Goal: Task Accomplishment & Management: Use online tool/utility

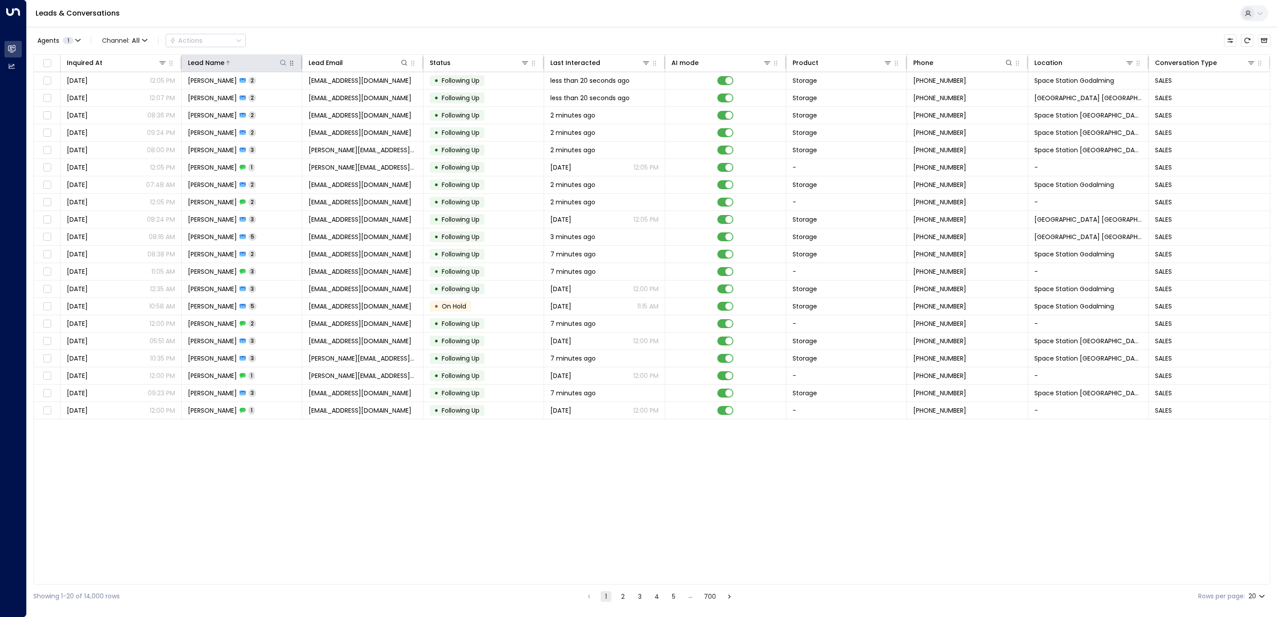
click at [281, 61] on icon at bounding box center [283, 62] width 7 height 7
click at [272, 95] on input "text" at bounding box center [283, 95] width 123 height 16
type input "*****"
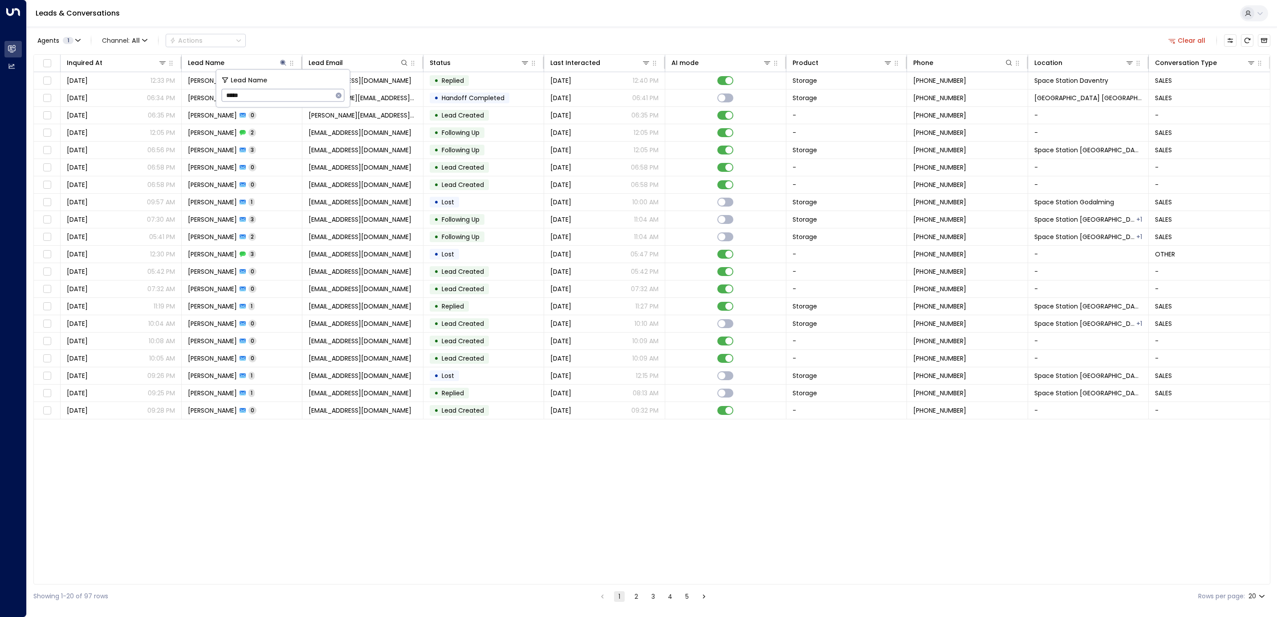
click at [353, 26] on div "Leads & Conversations" at bounding box center [652, 13] width 1250 height 27
click at [1100, 93] on span "[GEOGRAPHIC_DATA] [GEOGRAPHIC_DATA]" at bounding box center [1088, 97] width 108 height 9
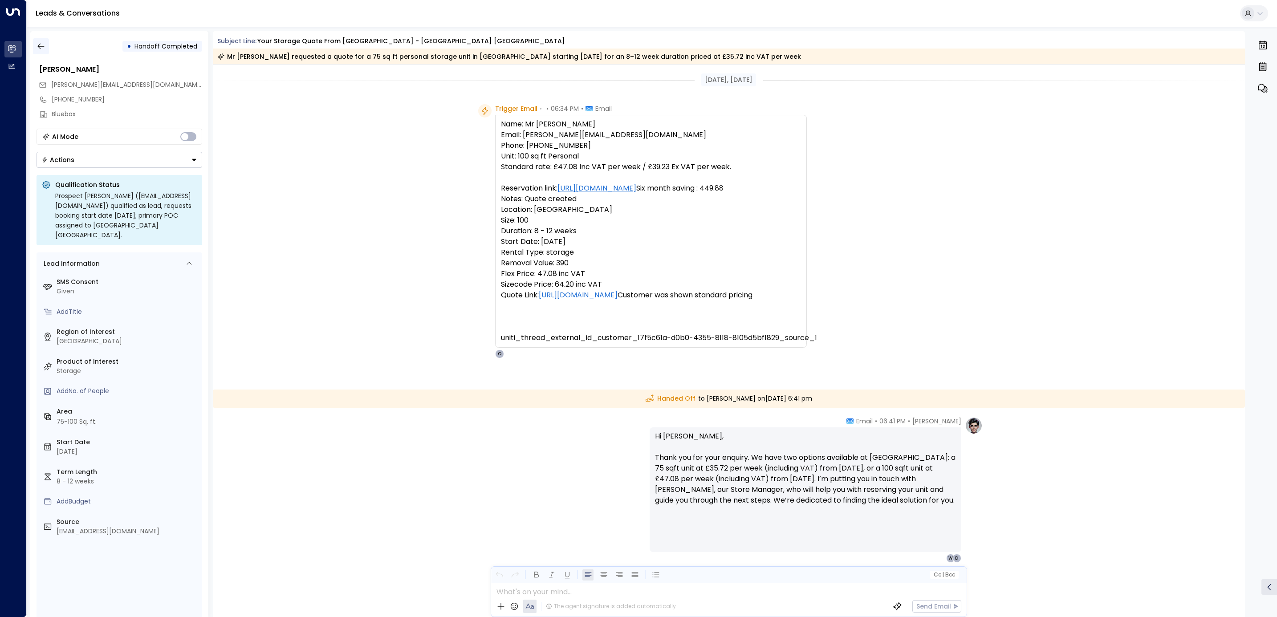
click at [43, 45] on icon "button" at bounding box center [40, 46] width 9 height 9
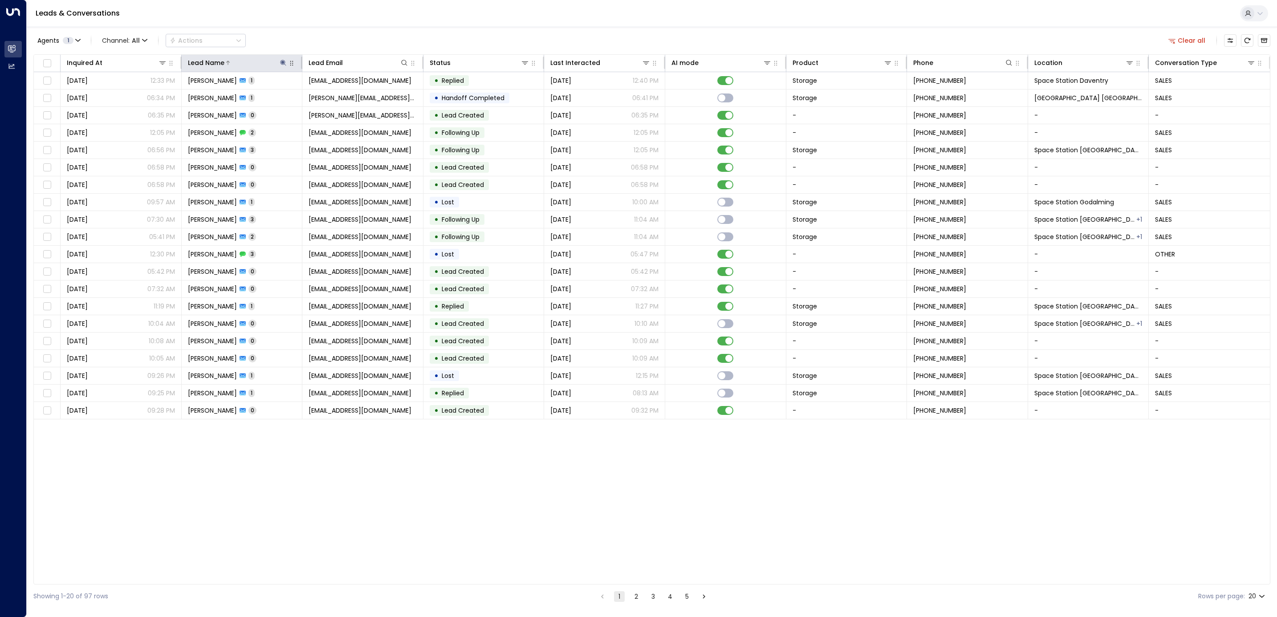
click at [284, 63] on icon at bounding box center [283, 62] width 7 height 7
click at [321, 96] on input "*****" at bounding box center [277, 95] width 111 height 16
type input "**********"
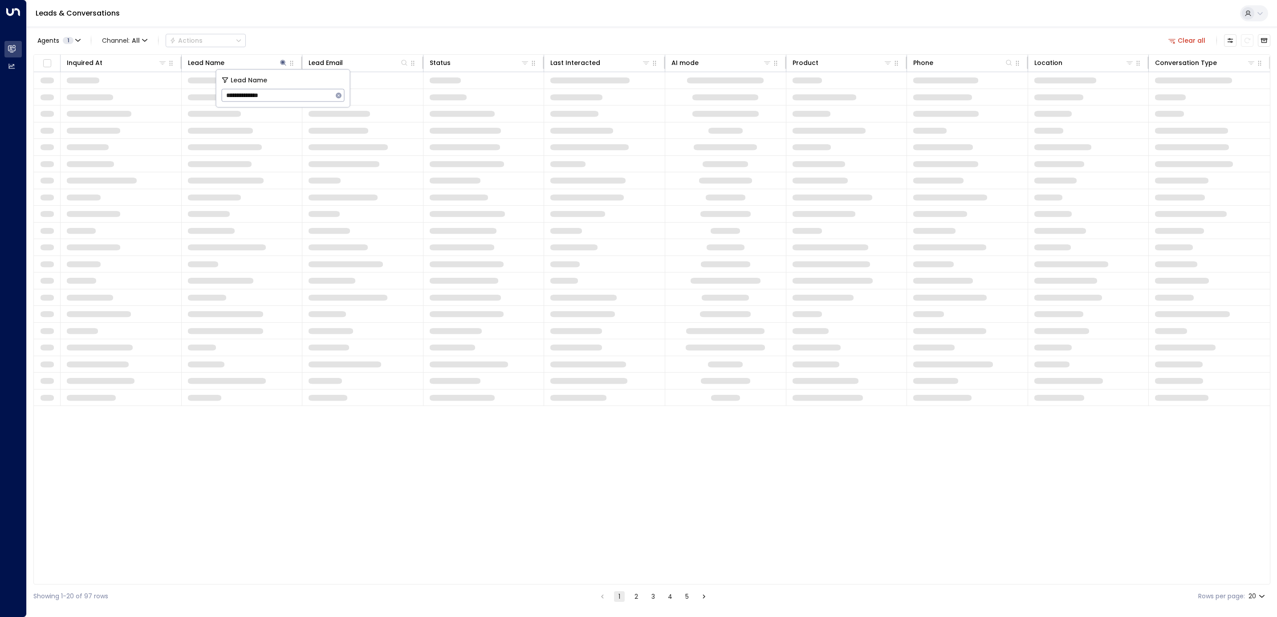
click at [379, 31] on div "Agents 1 Channel: All Actions Clear all" at bounding box center [651, 40] width 1236 height 19
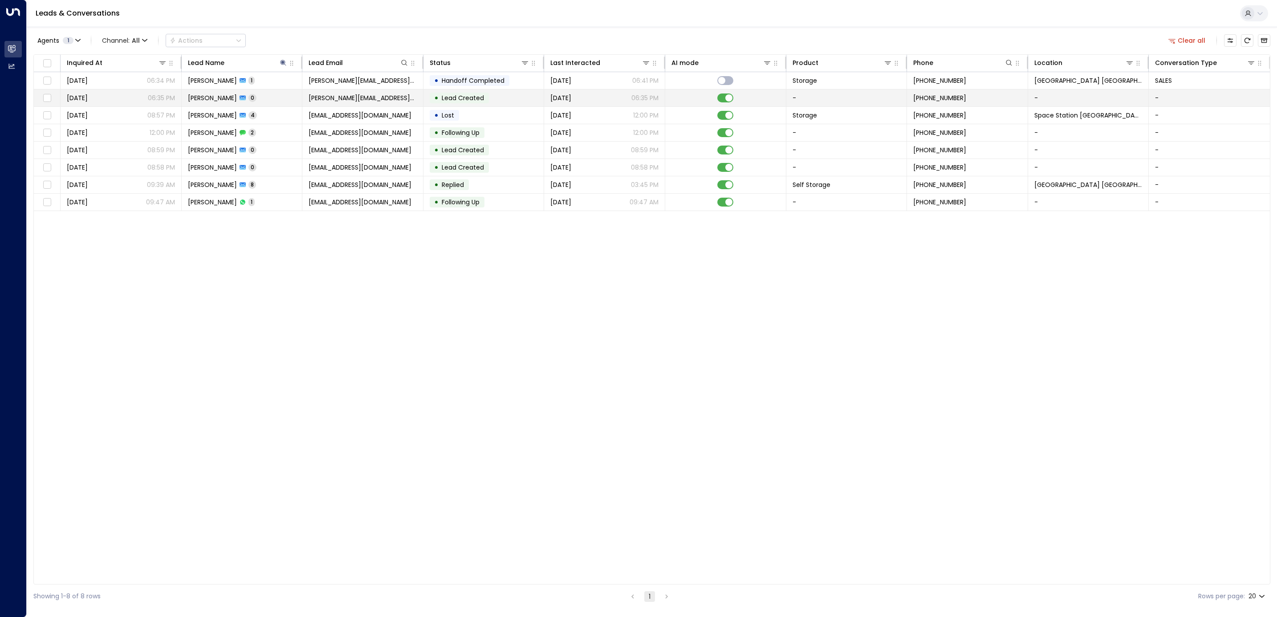
click at [359, 95] on span "[PERSON_NAME][EMAIL_ADDRESS][DOMAIN_NAME]" at bounding box center [362, 97] width 108 height 9
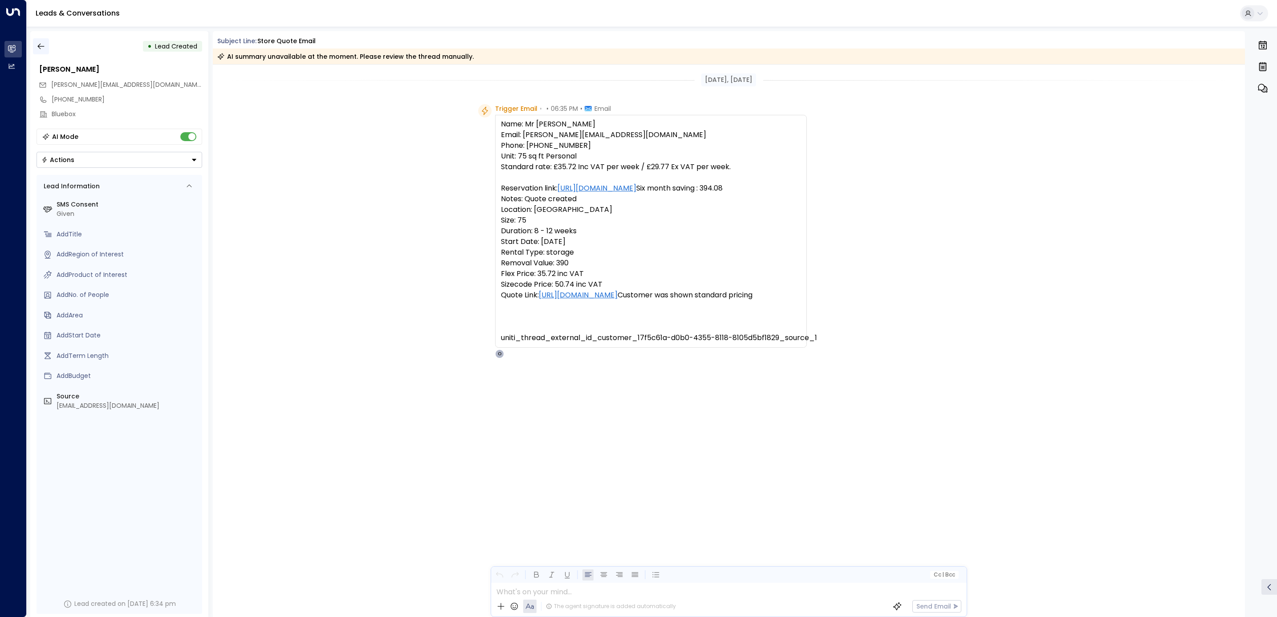
click at [41, 44] on icon "button" at bounding box center [40, 46] width 9 height 9
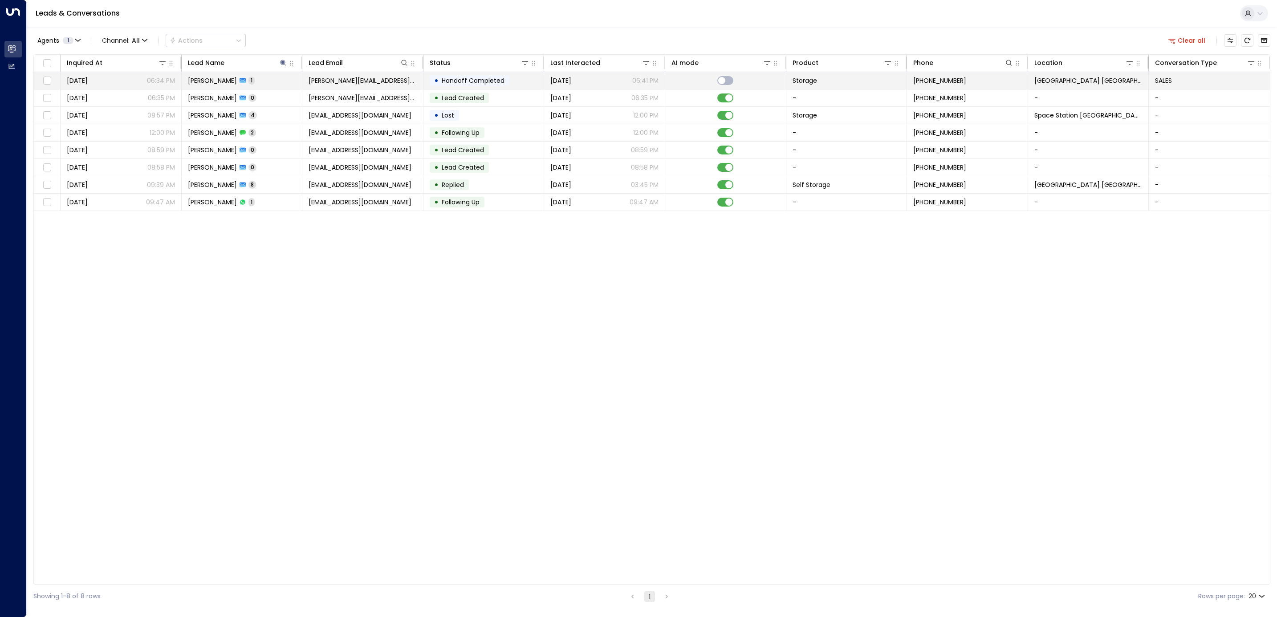
click at [306, 79] on td "[PERSON_NAME][EMAIL_ADDRESS][DOMAIN_NAME]" at bounding box center [362, 80] width 121 height 17
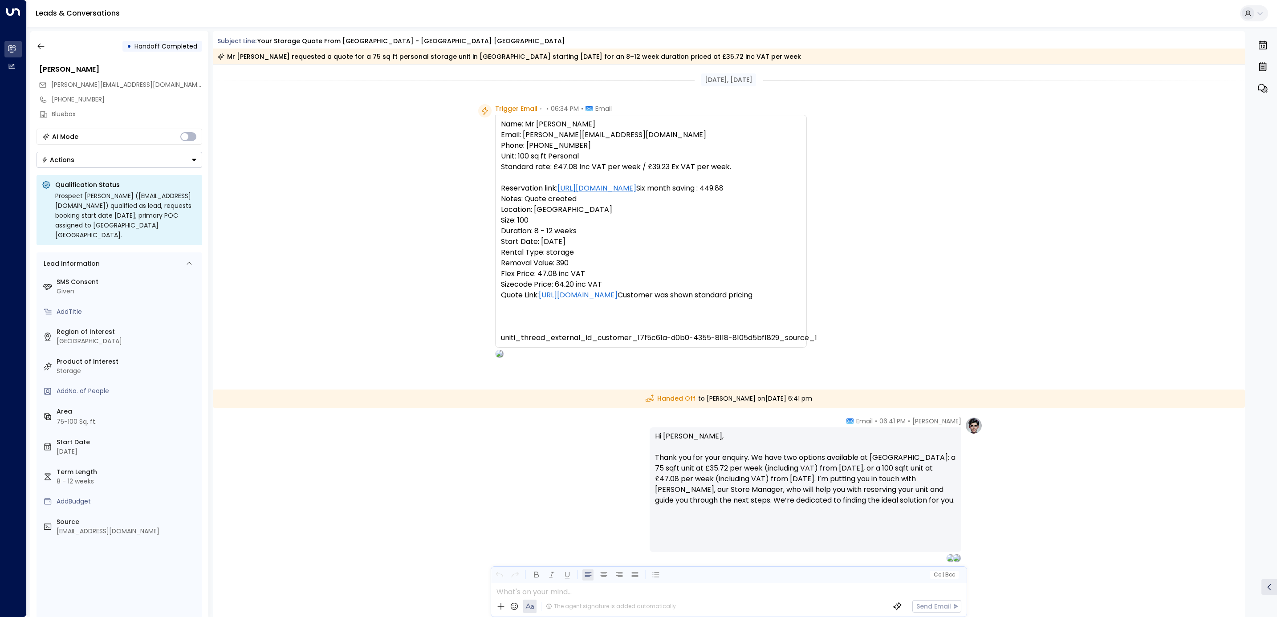
scroll to position [35, 0]
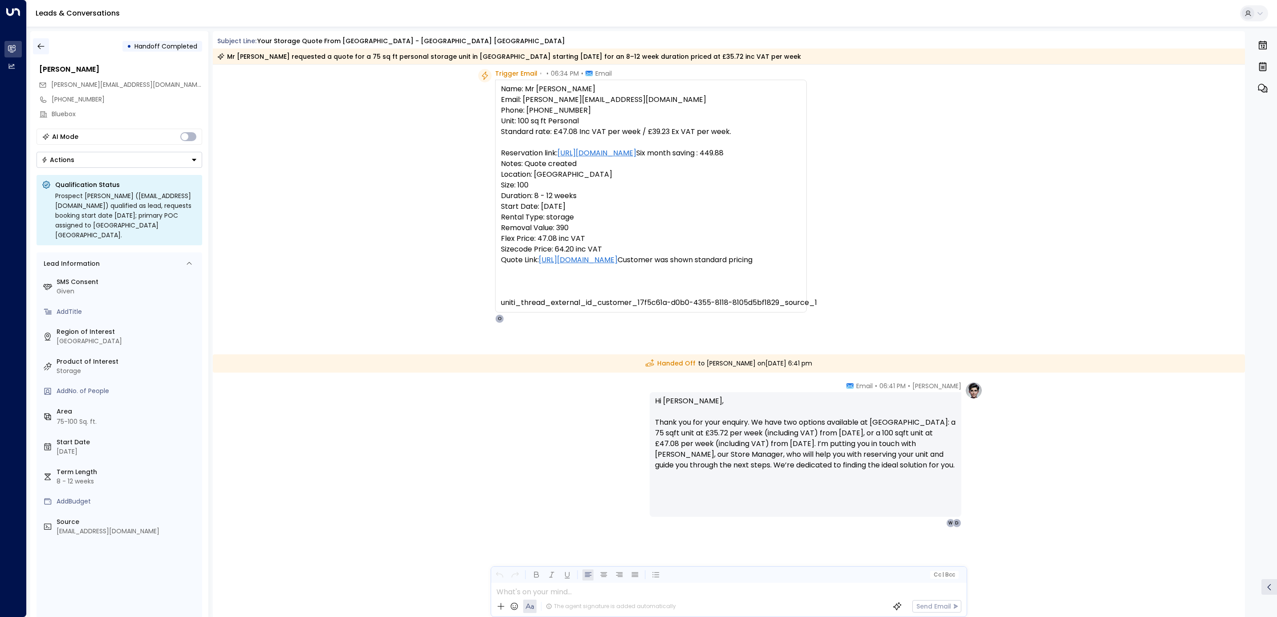
click at [44, 47] on icon "button" at bounding box center [40, 46] width 9 height 9
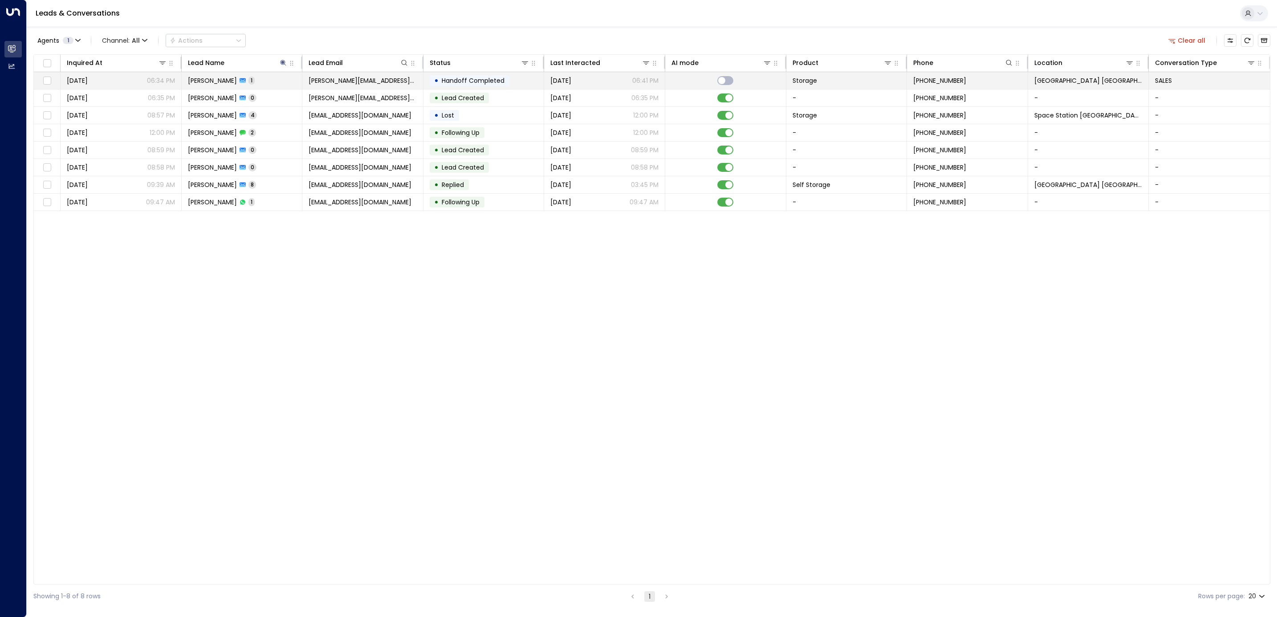
click at [457, 81] on span "Handoff Completed" at bounding box center [473, 80] width 63 height 9
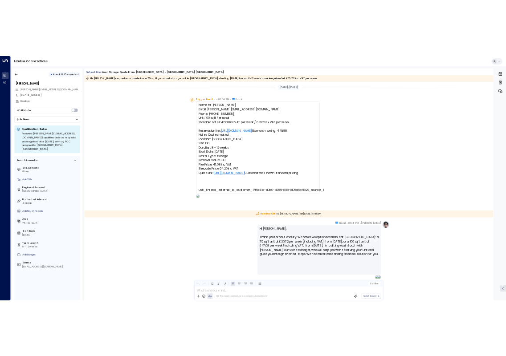
scroll to position [35, 0]
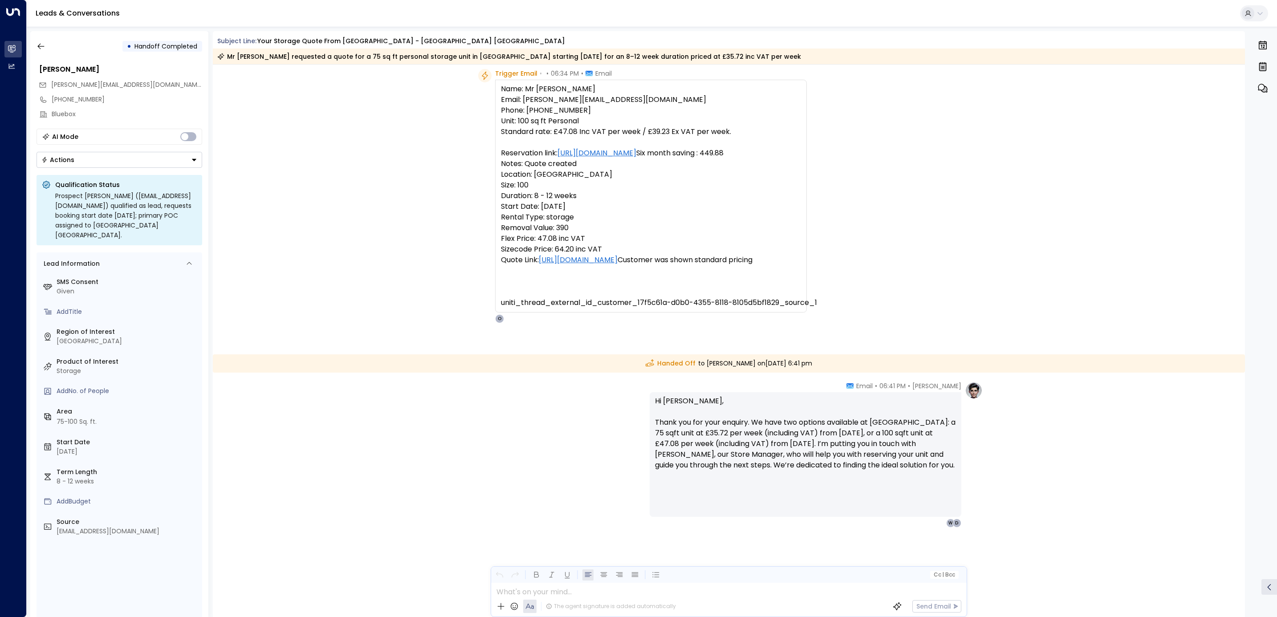
click at [501, 405] on div "[PERSON_NAME] • 06:41 PM • Email Hi [PERSON_NAME], Thank you for your enquiry. …" at bounding box center [728, 454] width 507 height 146
